Goal: Browse casually

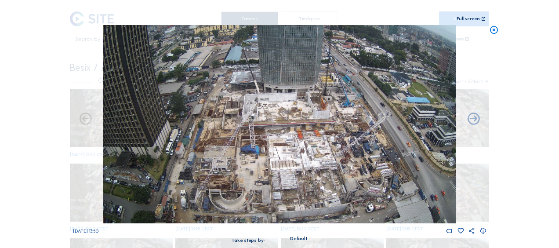
click at [494, 30] on icon at bounding box center [494, 30] width 10 height 10
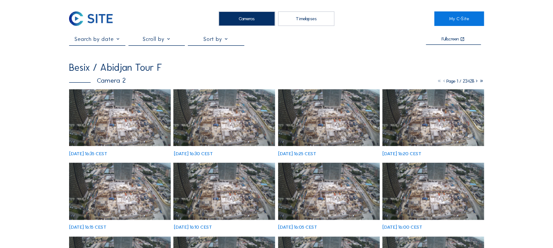
click at [98, 118] on img at bounding box center [120, 117] width 102 height 57
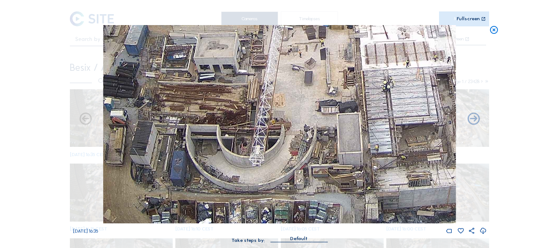
drag, startPoint x: 335, startPoint y: 173, endPoint x: 196, endPoint y: 55, distance: 182.2
click at [196, 55] on img at bounding box center [279, 124] width 353 height 198
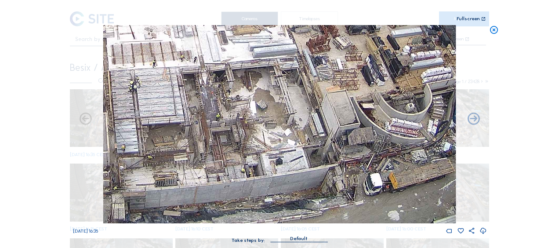
drag, startPoint x: 416, startPoint y: 139, endPoint x: 213, endPoint y: 114, distance: 204.2
click at [213, 114] on img at bounding box center [279, 124] width 353 height 198
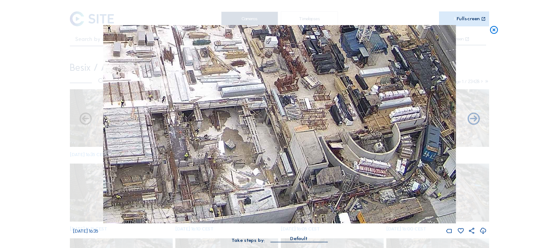
drag, startPoint x: 321, startPoint y: 132, endPoint x: 313, endPoint y: 148, distance: 17.5
click at [313, 148] on img at bounding box center [279, 124] width 353 height 198
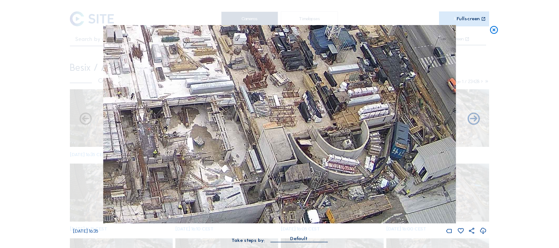
drag, startPoint x: 330, startPoint y: 145, endPoint x: 163, endPoint y: 66, distance: 185.0
click at [163, 66] on img at bounding box center [279, 124] width 353 height 198
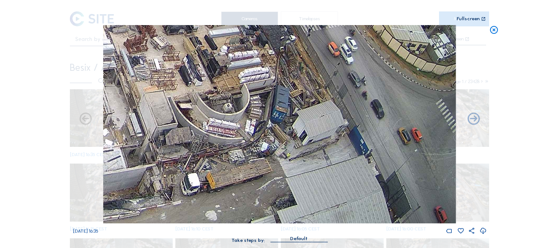
drag, startPoint x: 290, startPoint y: 174, endPoint x: 232, endPoint y: 106, distance: 88.5
click at [232, 106] on img at bounding box center [279, 124] width 353 height 198
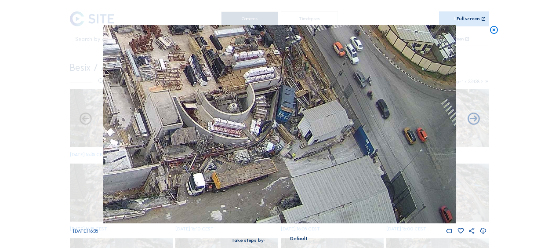
drag, startPoint x: 272, startPoint y: 170, endPoint x: 272, endPoint y: 138, distance: 31.7
click at [272, 138] on img at bounding box center [279, 124] width 353 height 198
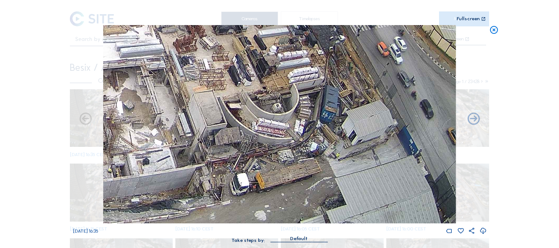
drag, startPoint x: 228, startPoint y: 164, endPoint x: 272, endPoint y: 160, distance: 44.1
click at [272, 160] on img at bounding box center [279, 124] width 353 height 198
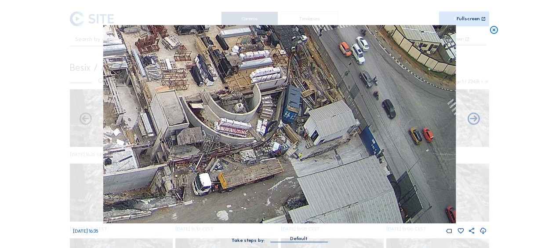
drag, startPoint x: 308, startPoint y: 165, endPoint x: 237, endPoint y: 108, distance: 90.6
click at [237, 108] on img at bounding box center [279, 124] width 353 height 198
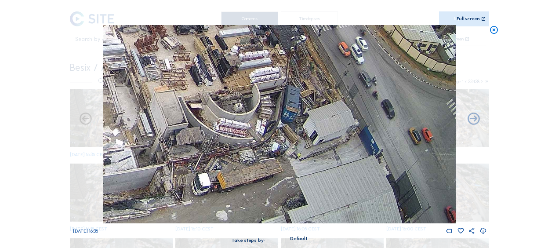
click at [493, 28] on icon at bounding box center [494, 30] width 10 height 10
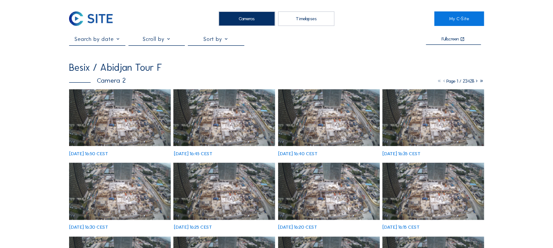
click at [101, 123] on img at bounding box center [120, 117] width 102 height 57
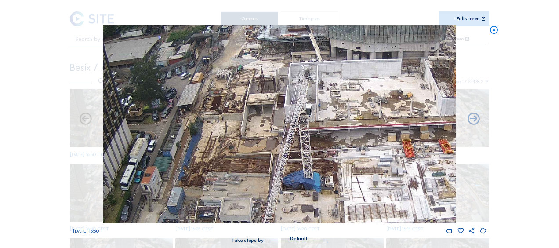
drag, startPoint x: 244, startPoint y: 153, endPoint x: 248, endPoint y: 166, distance: 13.3
click at [248, 166] on img at bounding box center [279, 124] width 353 height 198
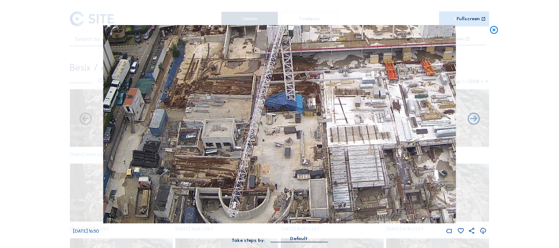
drag, startPoint x: 297, startPoint y: 188, endPoint x: 280, endPoint y: 109, distance: 80.6
click at [280, 109] on img at bounding box center [279, 124] width 353 height 198
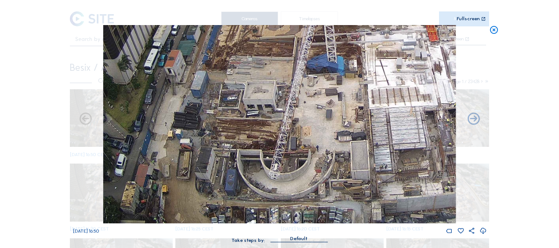
drag, startPoint x: 192, startPoint y: 178, endPoint x: 233, endPoint y: 92, distance: 96.0
click at [233, 92] on img at bounding box center [279, 124] width 353 height 198
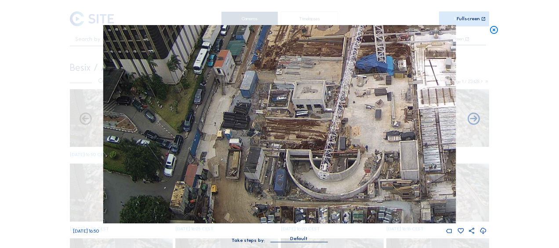
drag, startPoint x: 195, startPoint y: 162, endPoint x: 243, endPoint y: 120, distance: 63.9
click at [243, 120] on img at bounding box center [279, 124] width 353 height 198
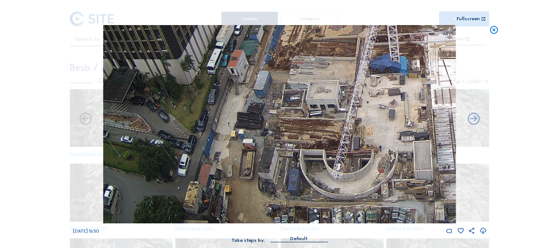
drag, startPoint x: 302, startPoint y: 186, endPoint x: 307, endPoint y: 139, distance: 47.7
click at [307, 139] on img at bounding box center [279, 124] width 353 height 198
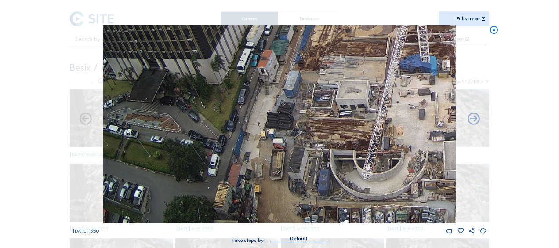
drag, startPoint x: 200, startPoint y: 180, endPoint x: 288, endPoint y: 161, distance: 89.9
click at [285, 160] on img at bounding box center [279, 124] width 353 height 198
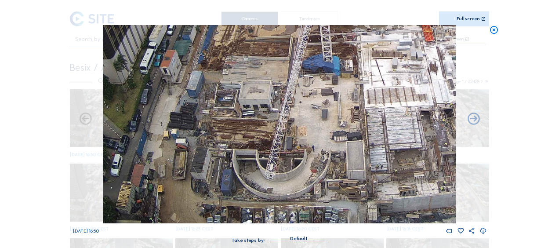
drag, startPoint x: 349, startPoint y: 146, endPoint x: 254, endPoint y: 111, distance: 102.1
click at [253, 108] on img at bounding box center [279, 124] width 353 height 198
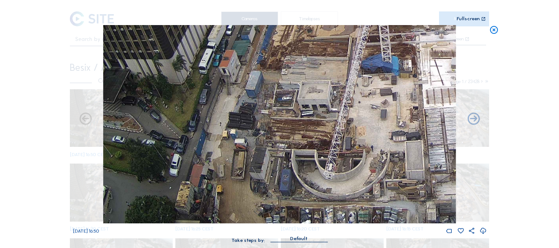
drag, startPoint x: 190, startPoint y: 161, endPoint x: 283, endPoint y: 113, distance: 104.2
click at [283, 113] on img at bounding box center [279, 124] width 353 height 198
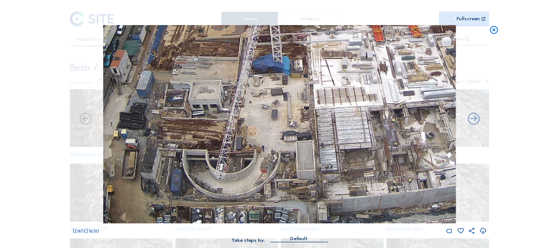
drag, startPoint x: 342, startPoint y: 151, endPoint x: 198, endPoint y: 112, distance: 149.0
click at [198, 112] on img at bounding box center [279, 124] width 353 height 198
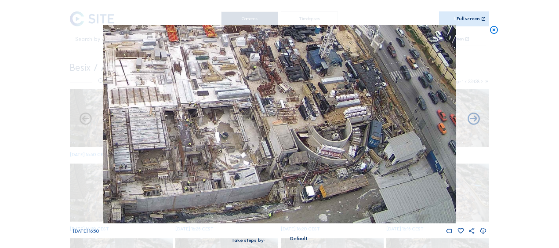
drag, startPoint x: 367, startPoint y: 158, endPoint x: 171, endPoint y: 147, distance: 196.0
click at [171, 147] on img at bounding box center [279, 124] width 353 height 198
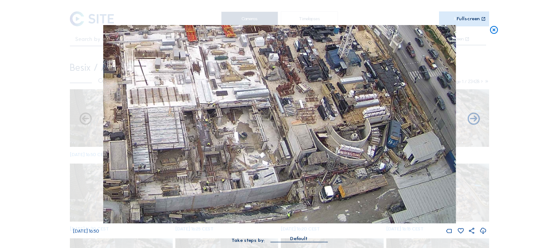
drag, startPoint x: 252, startPoint y: 159, endPoint x: 347, endPoint y: 115, distance: 104.2
click at [347, 115] on img at bounding box center [279, 124] width 353 height 198
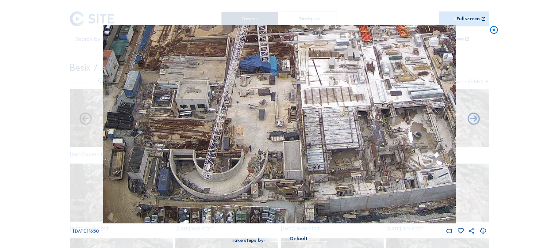
drag, startPoint x: 243, startPoint y: 137, endPoint x: 321, endPoint y: 107, distance: 83.9
click at [321, 107] on img at bounding box center [279, 124] width 353 height 198
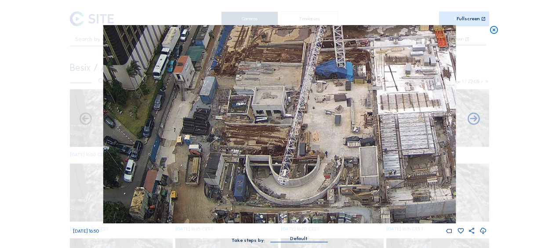
drag, startPoint x: 224, startPoint y: 151, endPoint x: 300, endPoint y: 157, distance: 76.3
click at [300, 157] on img at bounding box center [279, 124] width 353 height 198
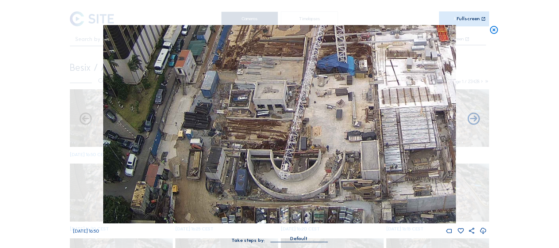
drag, startPoint x: 279, startPoint y: 157, endPoint x: 280, endPoint y: 119, distance: 37.8
click at [280, 119] on img at bounding box center [279, 124] width 353 height 198
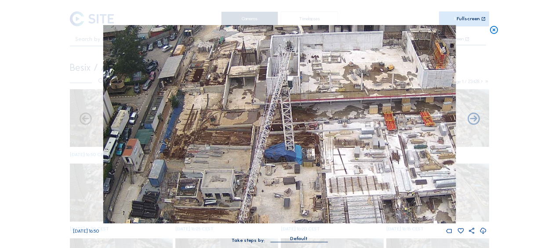
drag, startPoint x: 257, startPoint y: 96, endPoint x: 198, endPoint y: 175, distance: 99.0
click at [193, 195] on img at bounding box center [279, 124] width 353 height 198
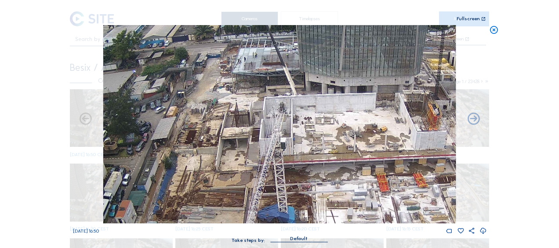
drag, startPoint x: 208, startPoint y: 110, endPoint x: 212, endPoint y: 161, distance: 51.1
click at [212, 161] on img at bounding box center [279, 124] width 353 height 198
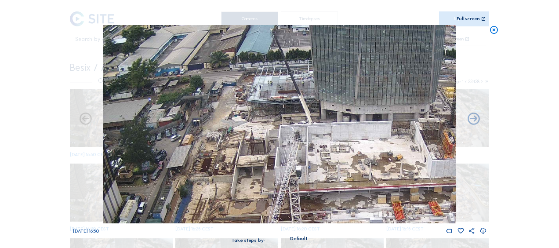
drag, startPoint x: 211, startPoint y: 90, endPoint x: 233, endPoint y: 123, distance: 40.5
click at [226, 118] on img at bounding box center [279, 124] width 353 height 198
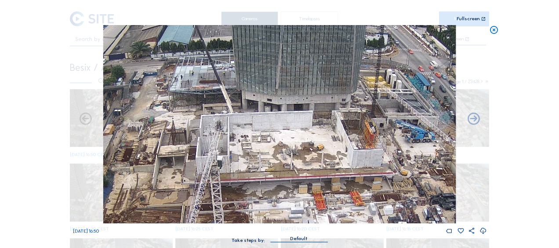
drag, startPoint x: 306, startPoint y: 116, endPoint x: 228, endPoint y: 106, distance: 78.9
click at [228, 106] on img at bounding box center [279, 124] width 353 height 198
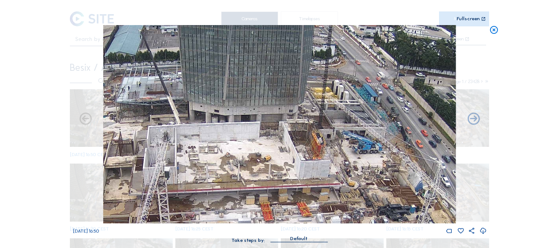
drag, startPoint x: 306, startPoint y: 105, endPoint x: 274, endPoint y: 112, distance: 32.9
click at [274, 111] on img at bounding box center [279, 124] width 353 height 198
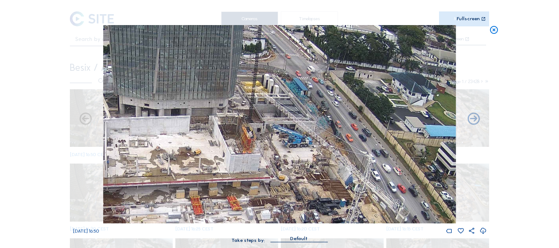
drag, startPoint x: 302, startPoint y: 120, endPoint x: 288, endPoint y: 117, distance: 15.4
click at [288, 117] on img at bounding box center [279, 124] width 353 height 198
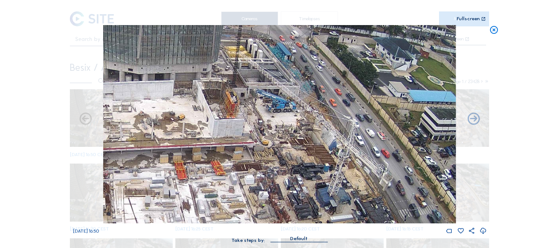
drag, startPoint x: 296, startPoint y: 145, endPoint x: 285, endPoint y: 120, distance: 27.5
click at [285, 120] on img at bounding box center [279, 124] width 353 height 198
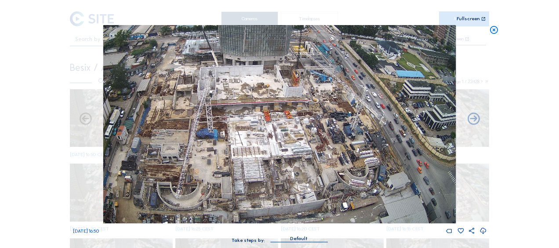
drag, startPoint x: 298, startPoint y: 178, endPoint x: 302, endPoint y: 200, distance: 22.3
click at [242, 103] on img at bounding box center [279, 124] width 353 height 198
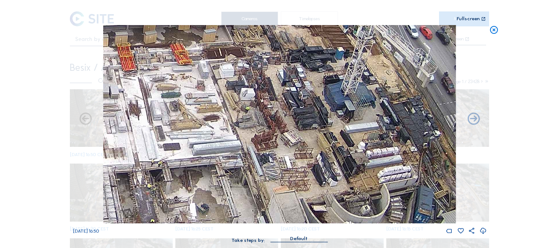
drag, startPoint x: 260, startPoint y: 113, endPoint x: 276, endPoint y: 199, distance: 86.7
click at [276, 199] on img at bounding box center [279, 124] width 353 height 198
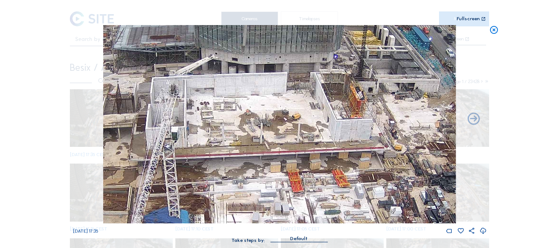
drag, startPoint x: 151, startPoint y: 112, endPoint x: 290, endPoint y: 118, distance: 139.1
click at [290, 118] on img at bounding box center [279, 124] width 353 height 198
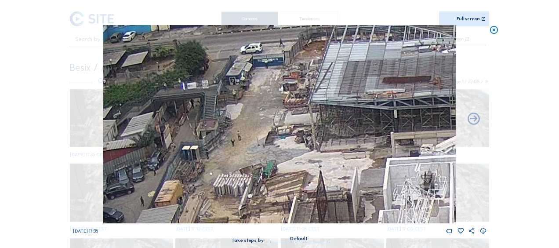
drag, startPoint x: 159, startPoint y: 87, endPoint x: 263, endPoint y: 155, distance: 124.3
click at [260, 158] on img at bounding box center [279, 124] width 353 height 198
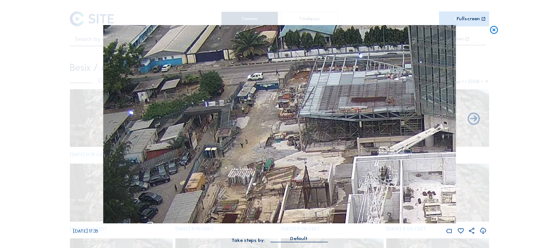
drag, startPoint x: 494, startPoint y: 29, endPoint x: 408, endPoint y: 47, distance: 88.4
click at [493, 29] on icon at bounding box center [494, 30] width 10 height 10
